Goal: Find specific page/section: Find specific page/section

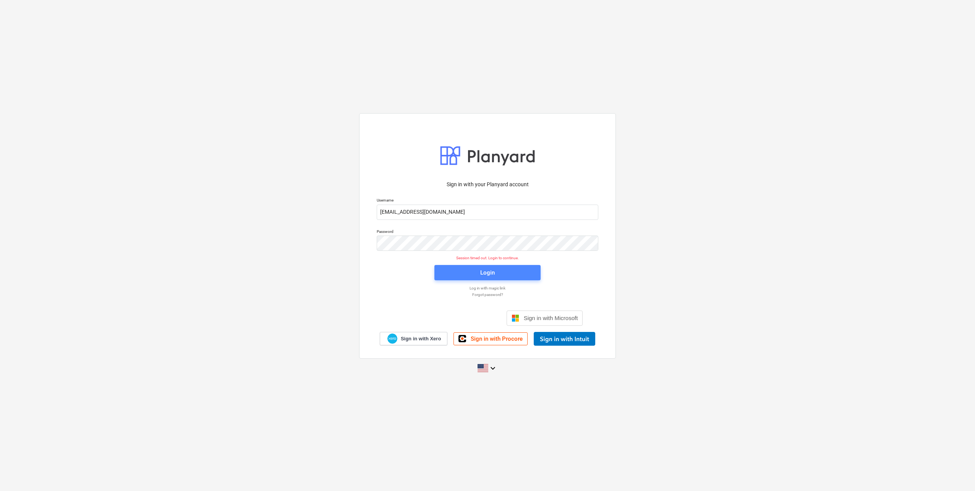
click at [468, 275] on span "Login" at bounding box center [488, 272] width 88 height 10
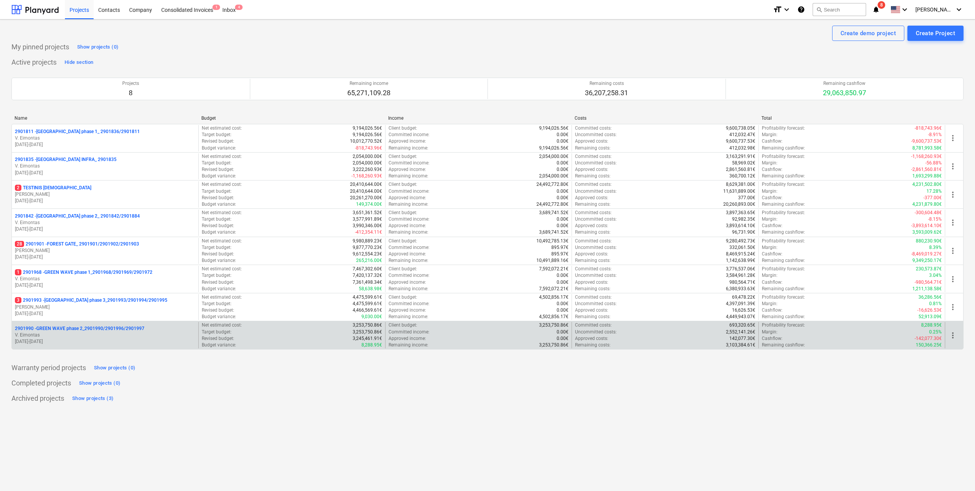
click at [129, 334] on p "V. Eimontas" at bounding box center [105, 335] width 180 height 6
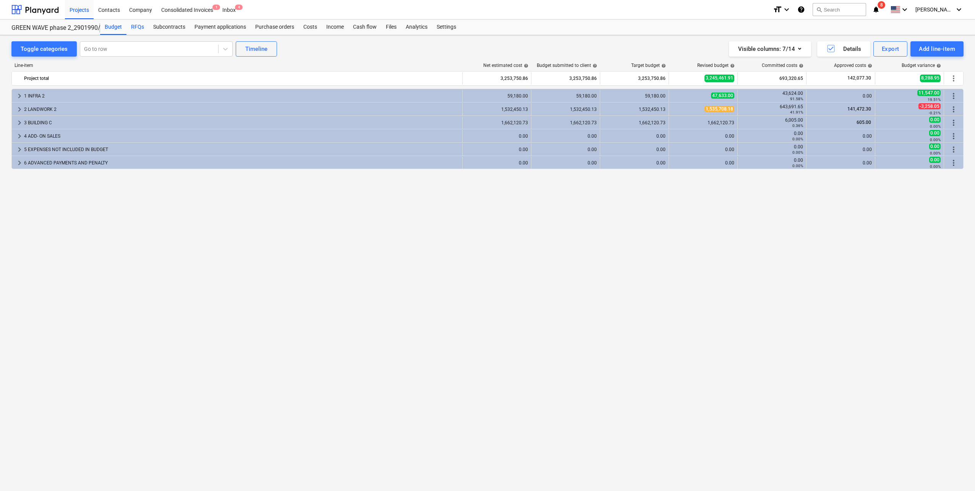
click at [136, 26] on div "RFQs" at bounding box center [137, 26] width 22 height 15
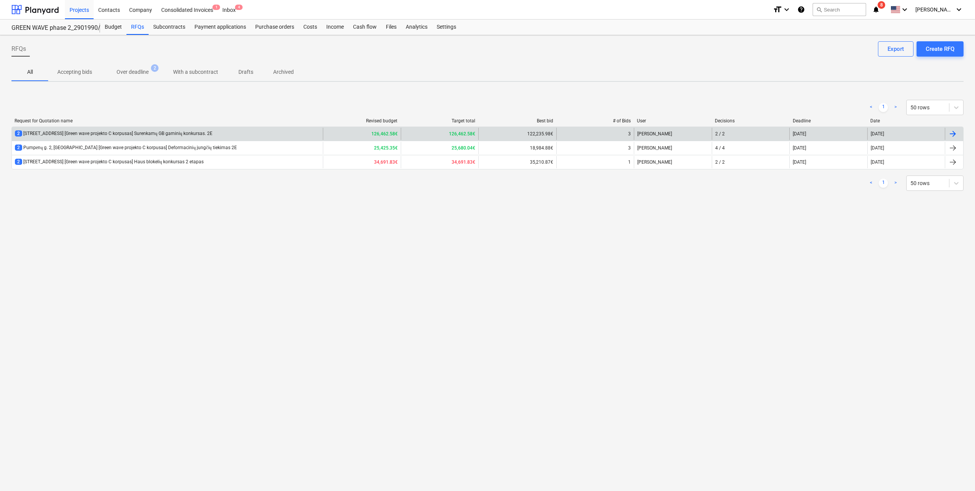
click at [172, 139] on div "2 [STREET_ADDRESS] [Green wave projekto C korpusas] Surenkamų GB gaminių konkur…" at bounding box center [167, 134] width 311 height 12
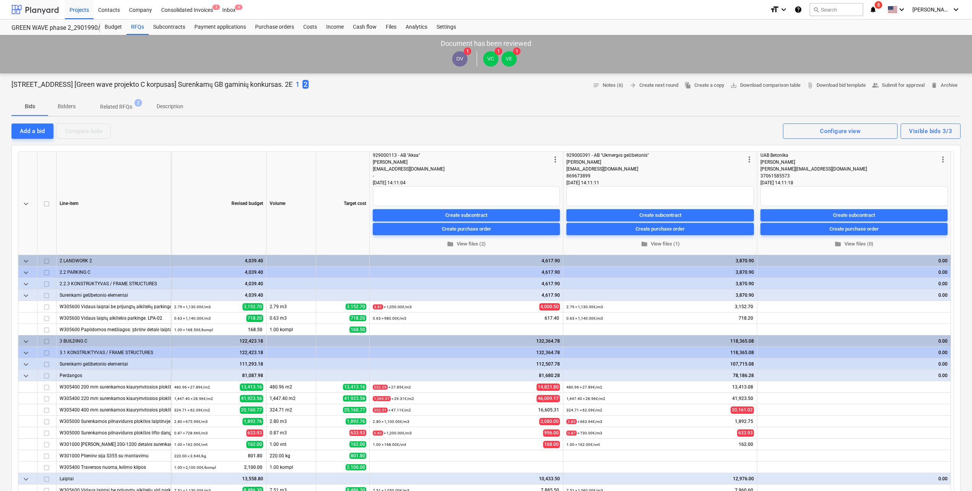
click at [53, 8] on div at bounding box center [34, 9] width 47 height 19
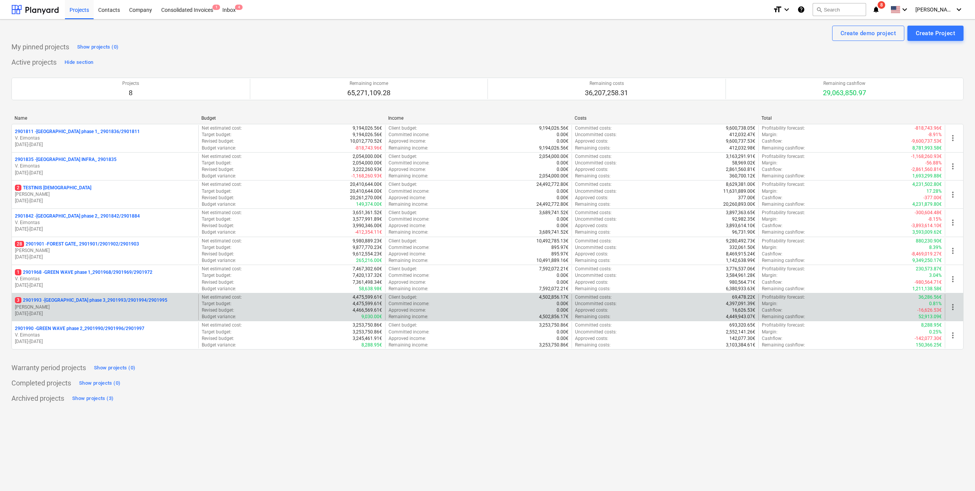
click at [125, 313] on p "[DATE] - [DATE]" at bounding box center [105, 313] width 180 height 6
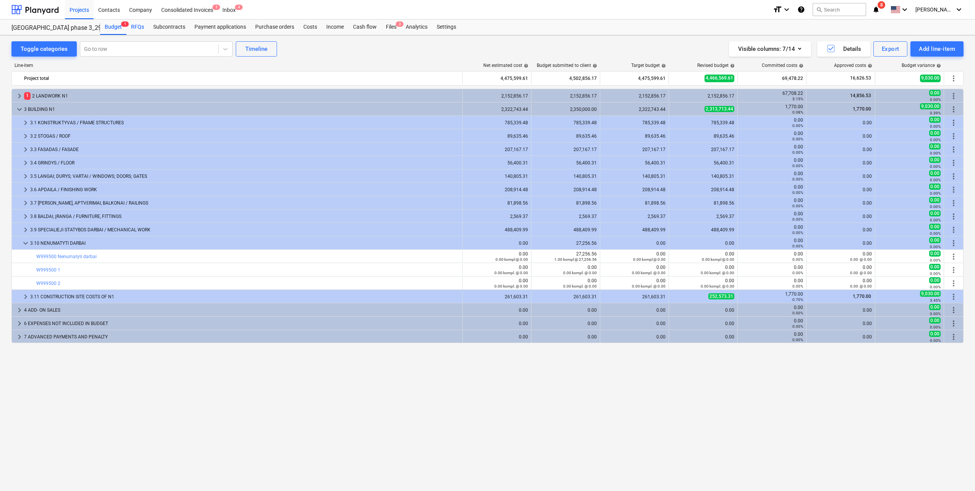
click at [139, 32] on div "RFQs" at bounding box center [137, 26] width 22 height 15
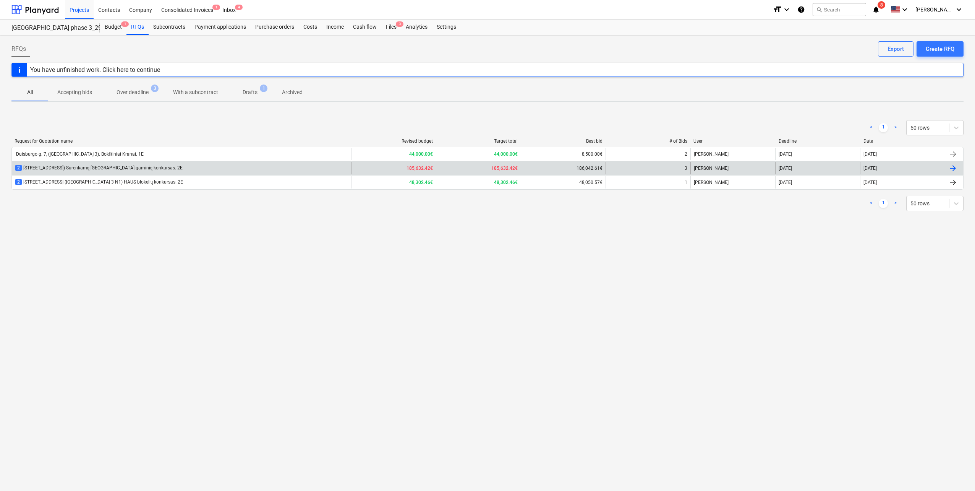
click at [159, 165] on div "2 Duisburgo g. 7, [GEOGRAPHIC_DATA] ([GEOGRAPHIC_DATA] 3 N1) Surenkamų GB gamin…" at bounding box center [99, 168] width 168 height 6
